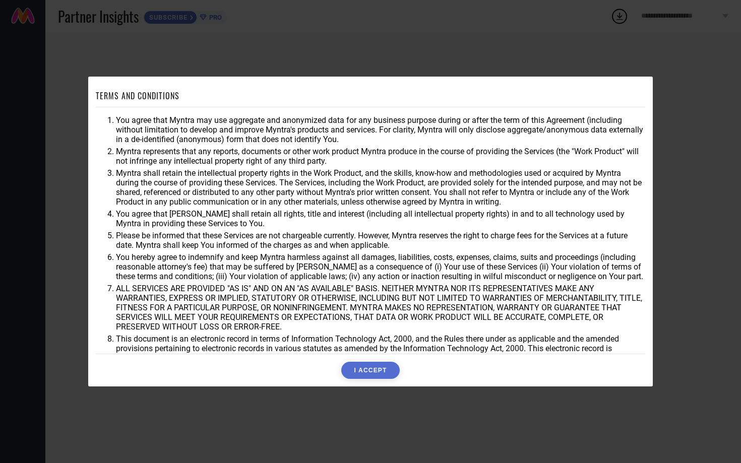
click at [362, 368] on button "I ACCEPT" at bounding box center [370, 370] width 58 height 17
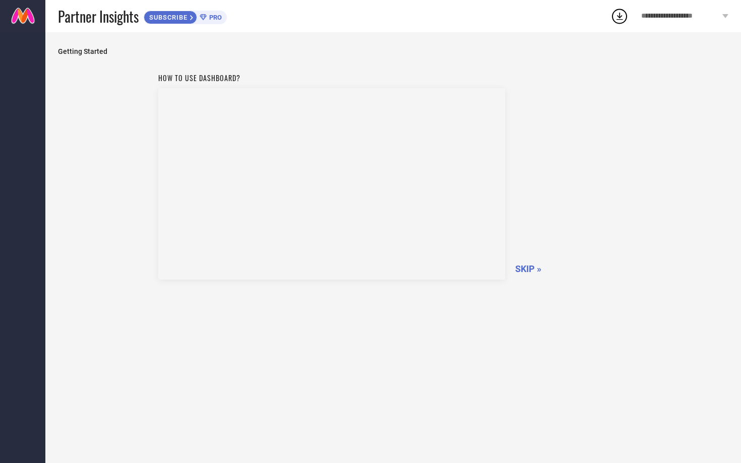
click at [535, 264] on span "SKIP »" at bounding box center [528, 269] width 26 height 11
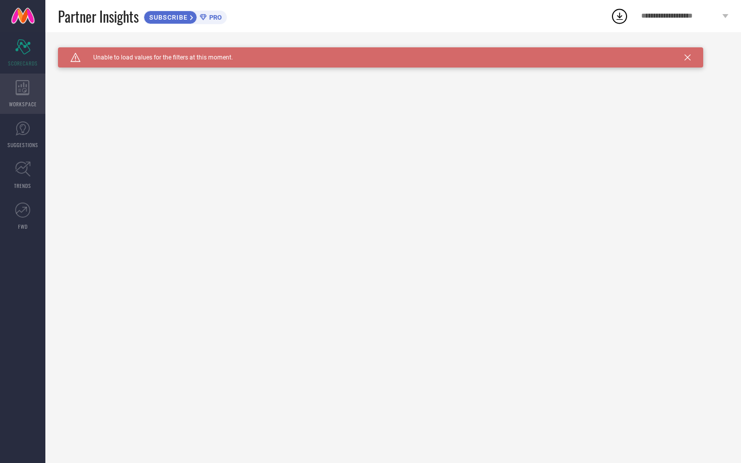
click at [40, 79] on div "WORKSPACE" at bounding box center [22, 94] width 45 height 40
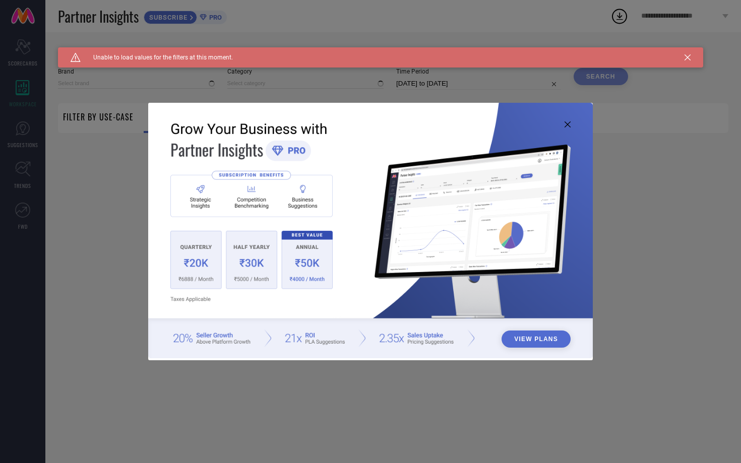
type input "1 STOP FASHION"
type input "All"
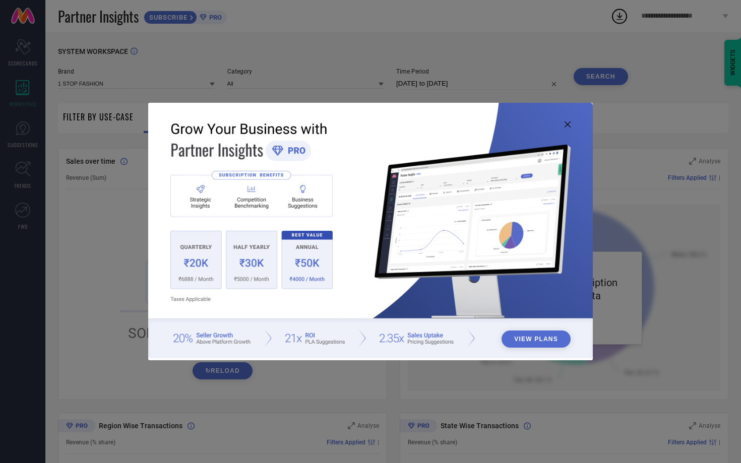
click at [568, 123] on icon at bounding box center [568, 124] width 6 height 6
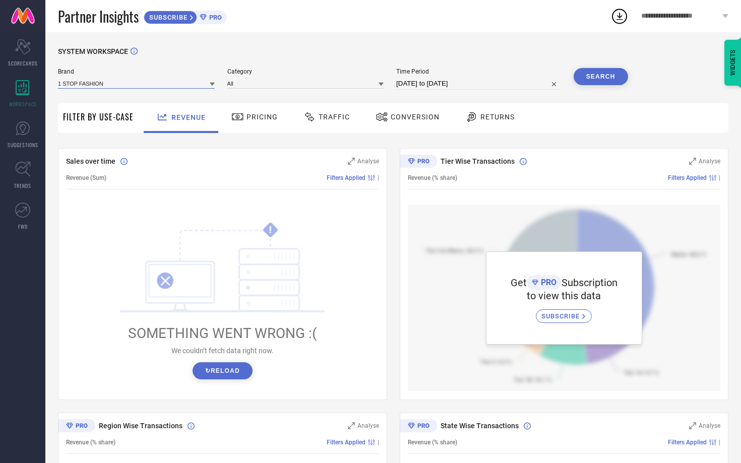
click at [201, 85] on input at bounding box center [136, 83] width 157 height 11
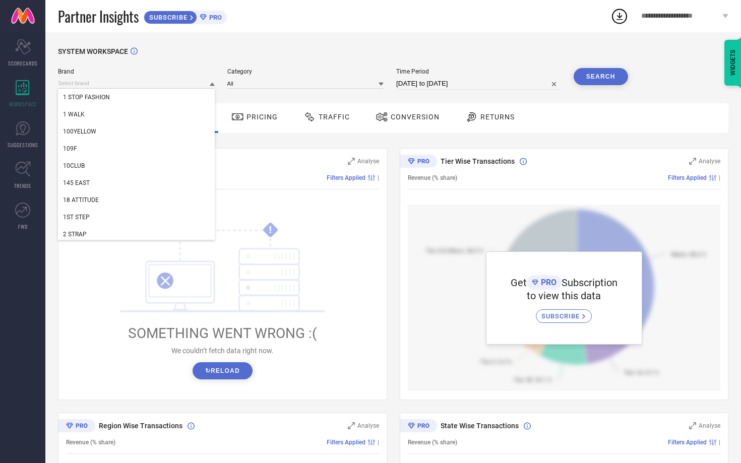
click at [200, 62] on div "SYSTEM WORKSPACE" at bounding box center [393, 57] width 670 height 21
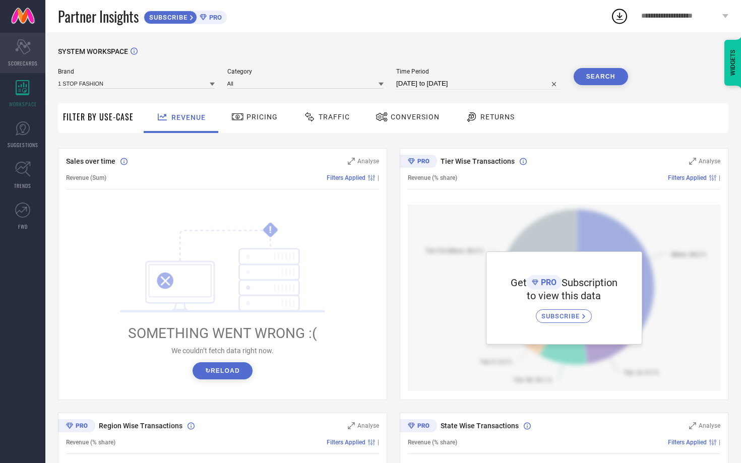
click at [28, 61] on span "SCORECARDS" at bounding box center [23, 63] width 30 height 8
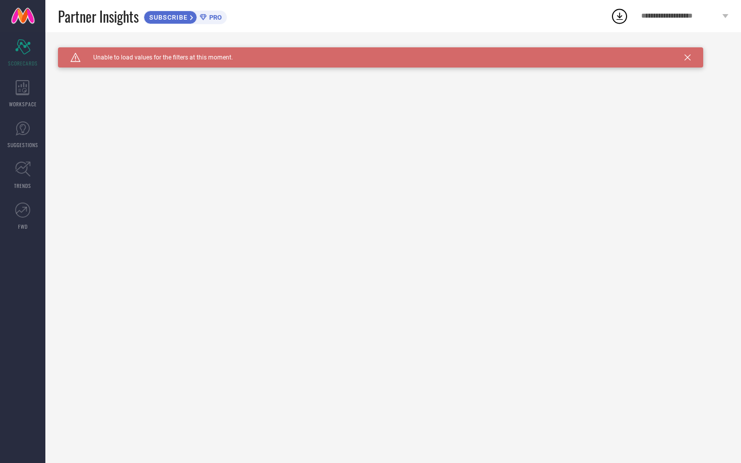
click at [188, 17] on span "SUBSCRIBE" at bounding box center [167, 18] width 46 height 8
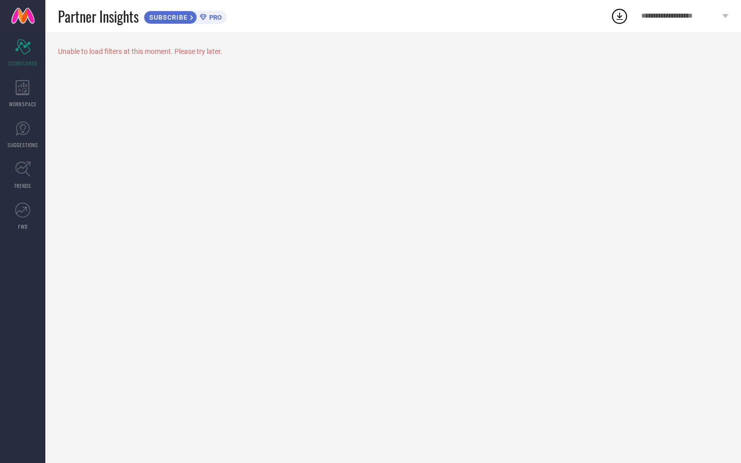
click at [212, 15] on span "PRO" at bounding box center [214, 18] width 15 height 8
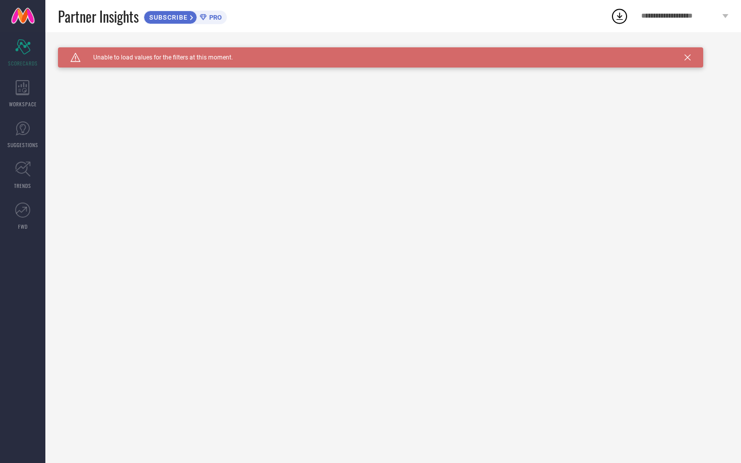
click at [703, 19] on span "**********" at bounding box center [680, 16] width 79 height 9
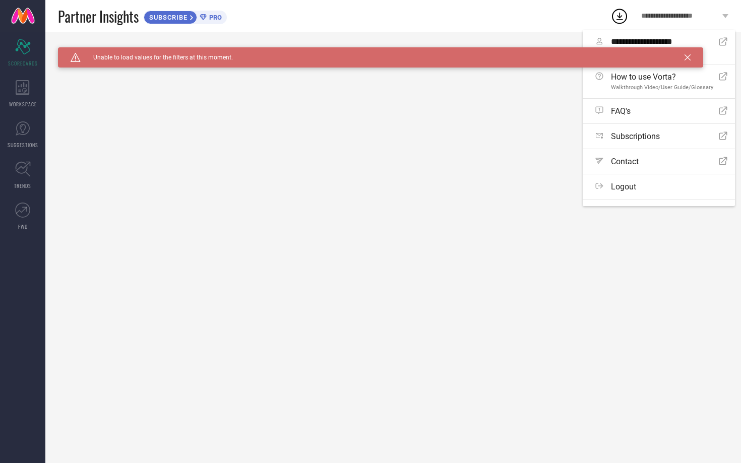
click at [532, 97] on div "Caution Created with Sketch. Unable to load values for the filters at this mome…" at bounding box center [393, 247] width 696 height 431
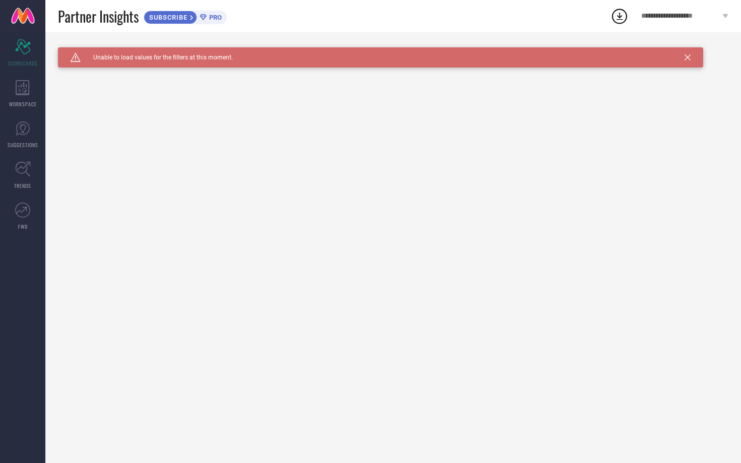
click at [195, 23] on div "SUBSCRIBE" at bounding box center [170, 18] width 53 height 14
